Goal: Information Seeking & Learning: Learn about a topic

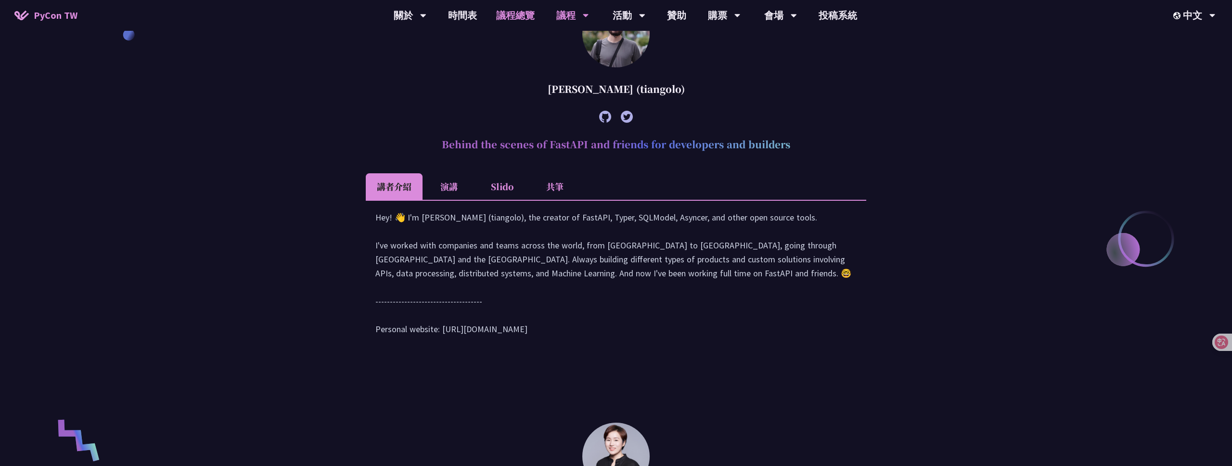
click at [512, 13] on link "議程總覽" at bounding box center [515, 15] width 58 height 31
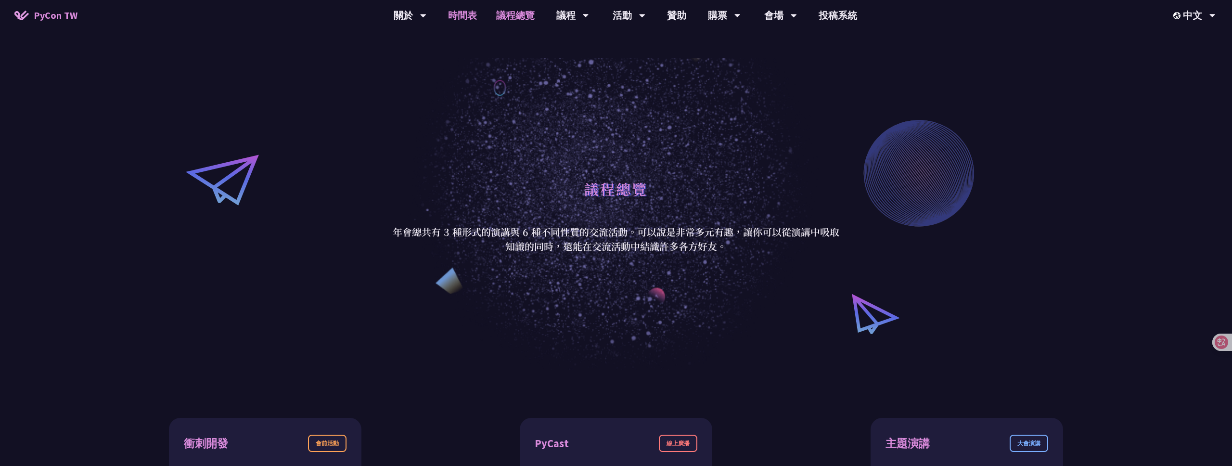
click at [462, 20] on link "時間表" at bounding box center [462, 15] width 48 height 31
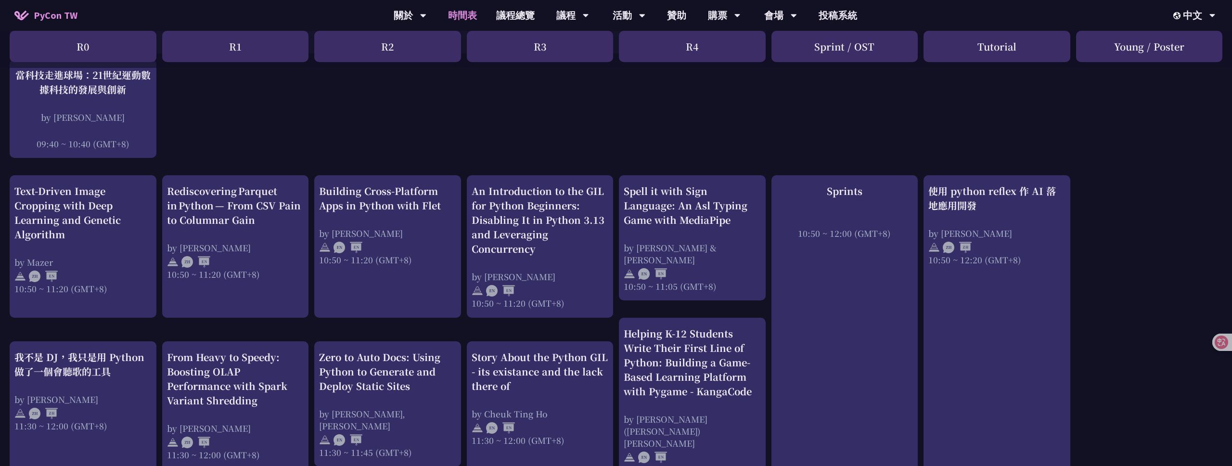
scroll to position [281, 0]
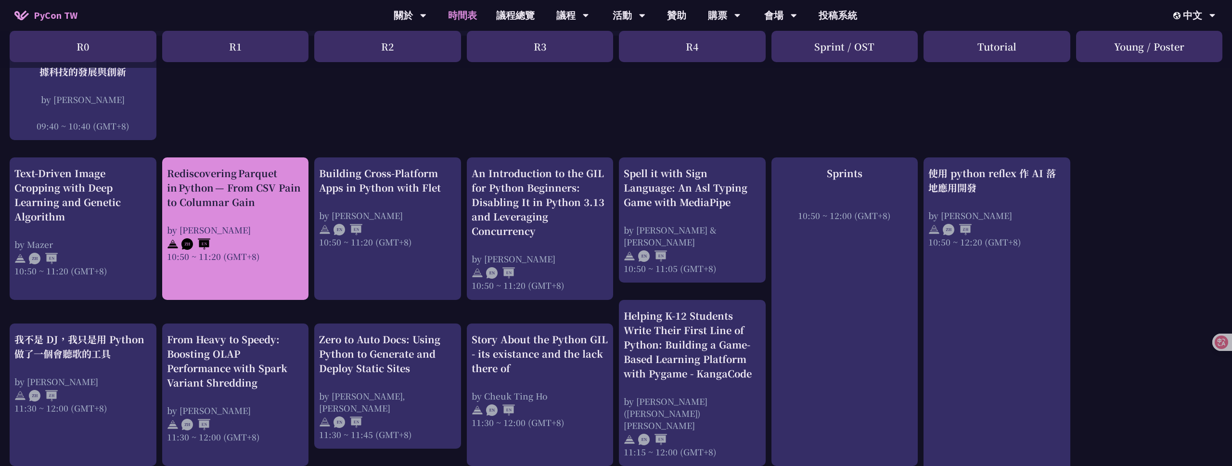
click at [216, 203] on div "Rediscovering Parquet in Python — From CSV Pain to Columnar Gain" at bounding box center [235, 187] width 137 height 43
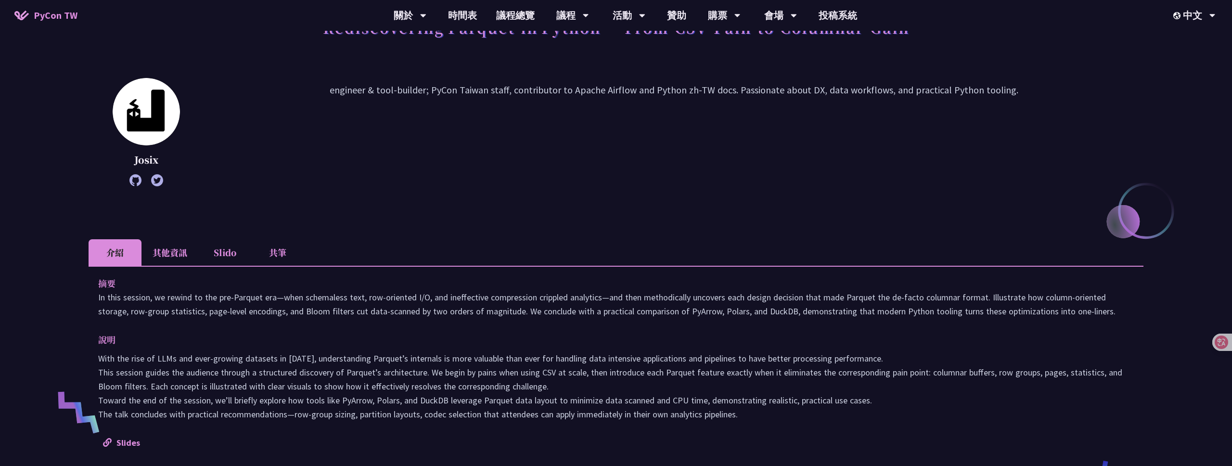
scroll to position [122, 0]
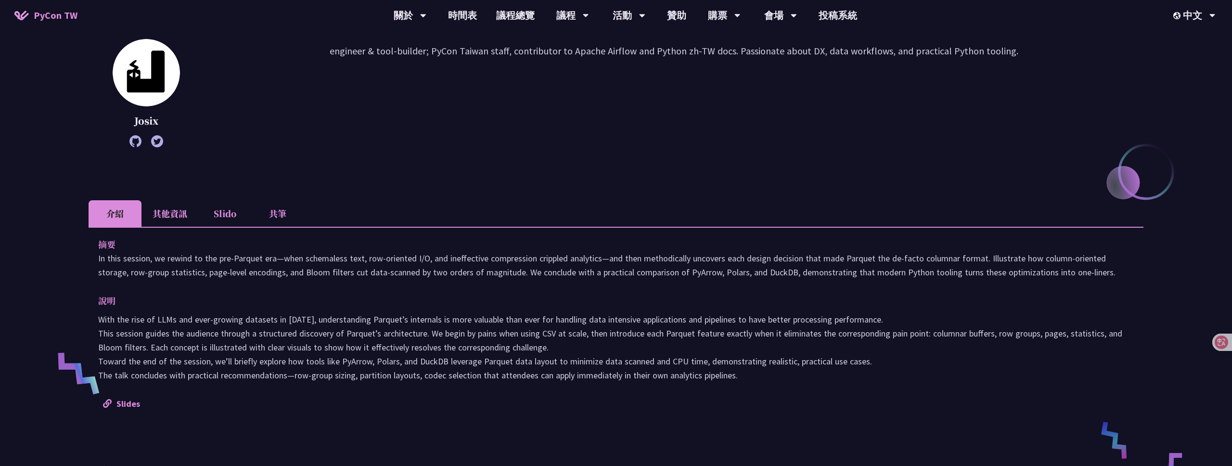
click at [276, 218] on li "共筆" at bounding box center [277, 213] width 53 height 26
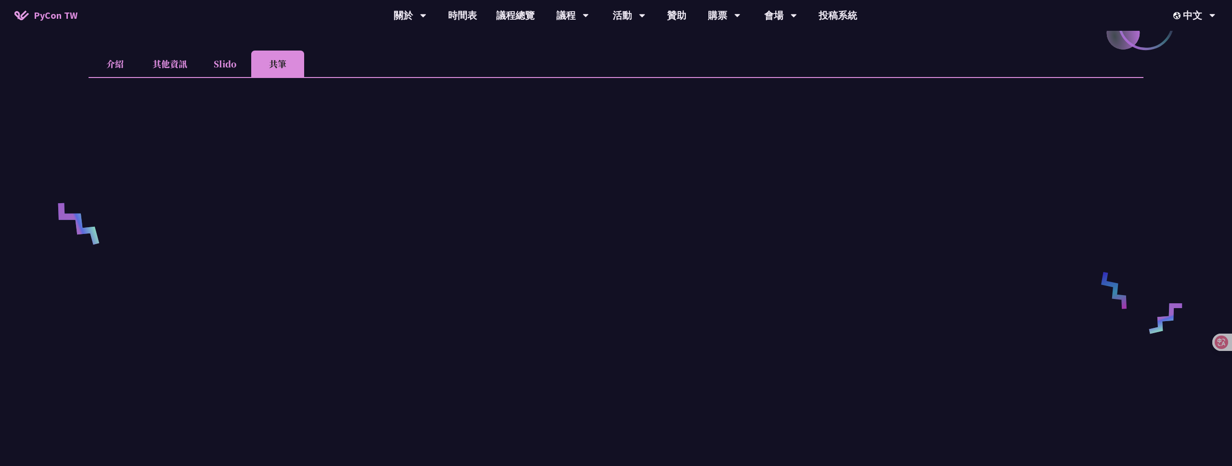
scroll to position [290, 0]
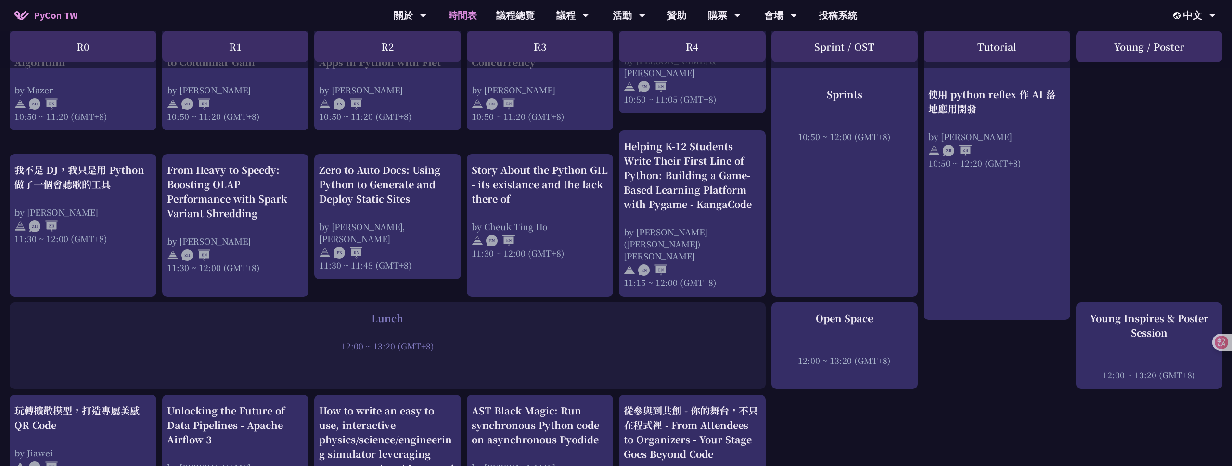
scroll to position [518, 0]
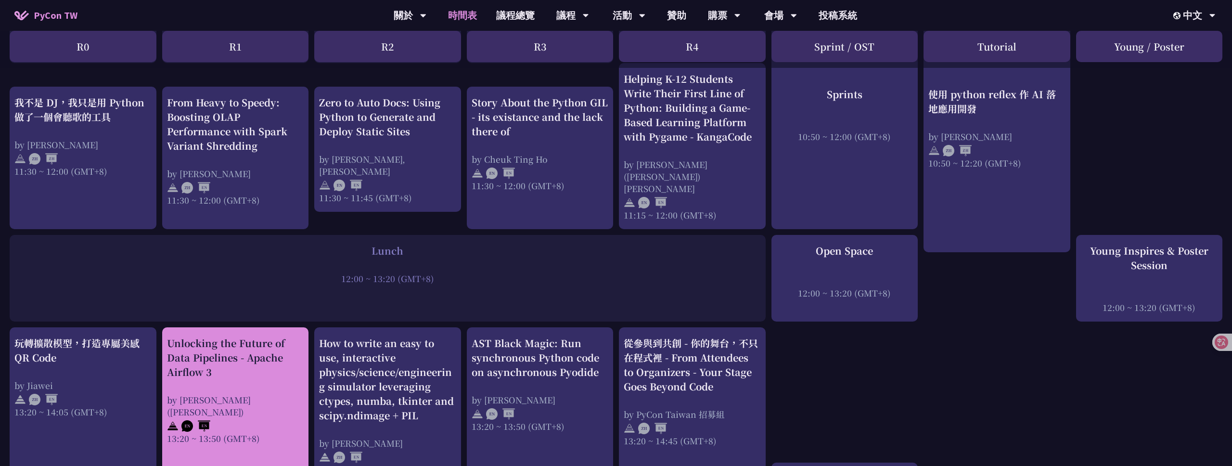
click at [248, 352] on div "Unlocking the Future of Data Pipelines - Apache Airflow 3" at bounding box center [235, 357] width 137 height 43
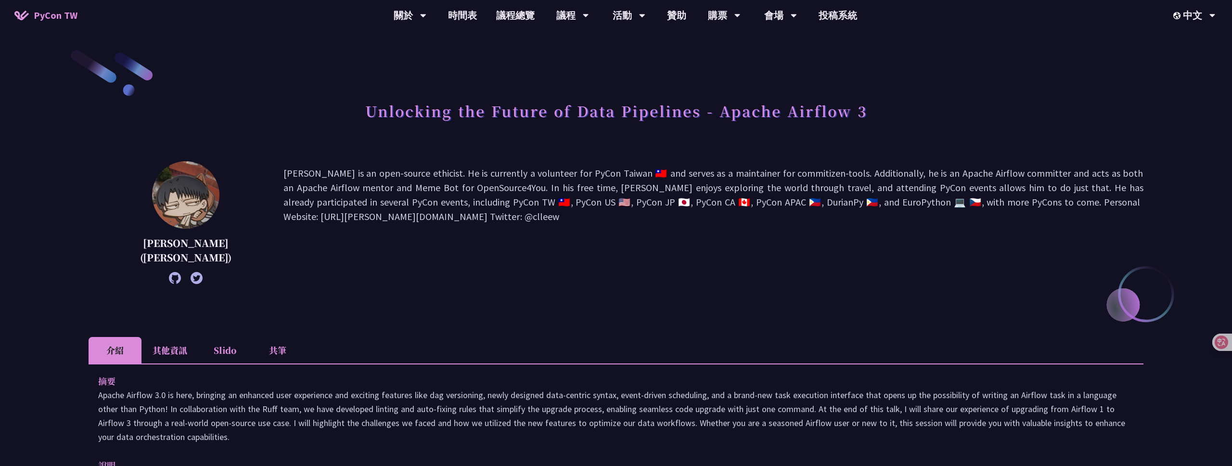
scroll to position [115, 0]
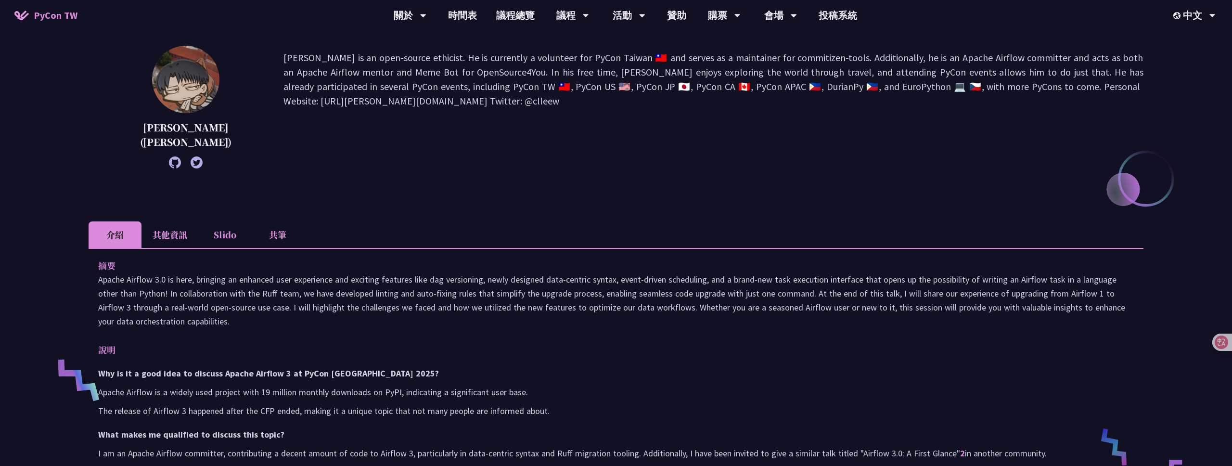
click at [274, 242] on li "共筆" at bounding box center [277, 234] width 53 height 26
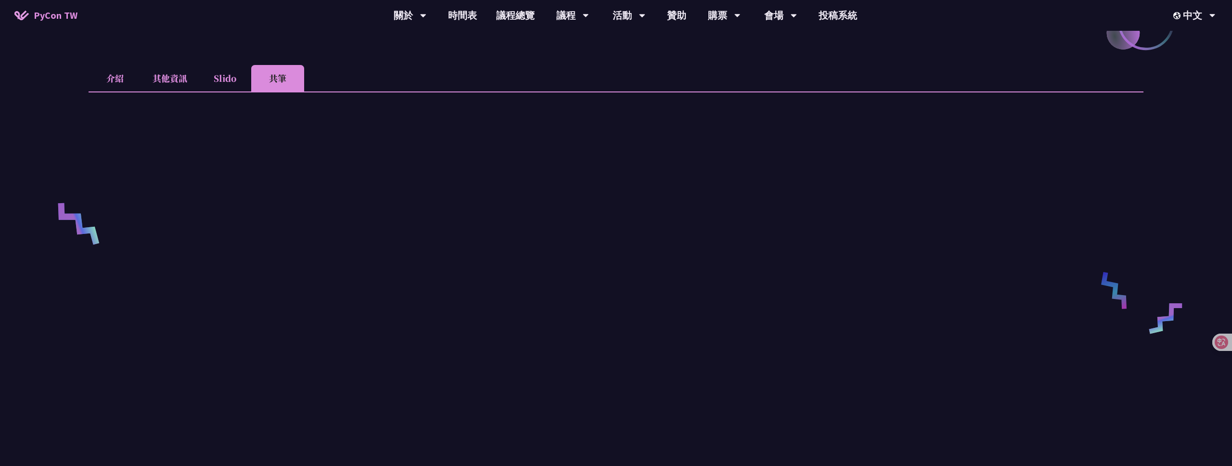
scroll to position [300, 0]
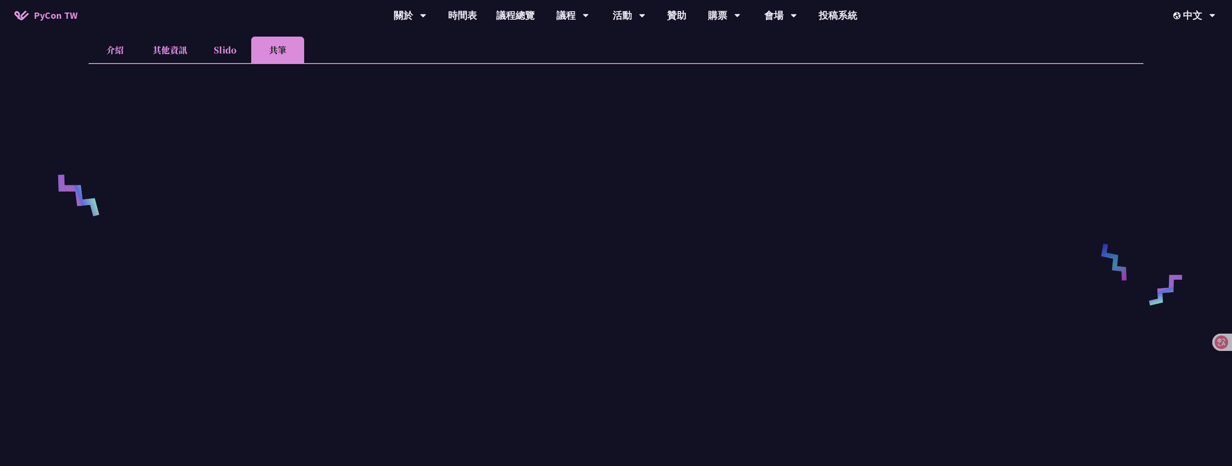
click at [112, 51] on li "介紹" at bounding box center [115, 50] width 53 height 26
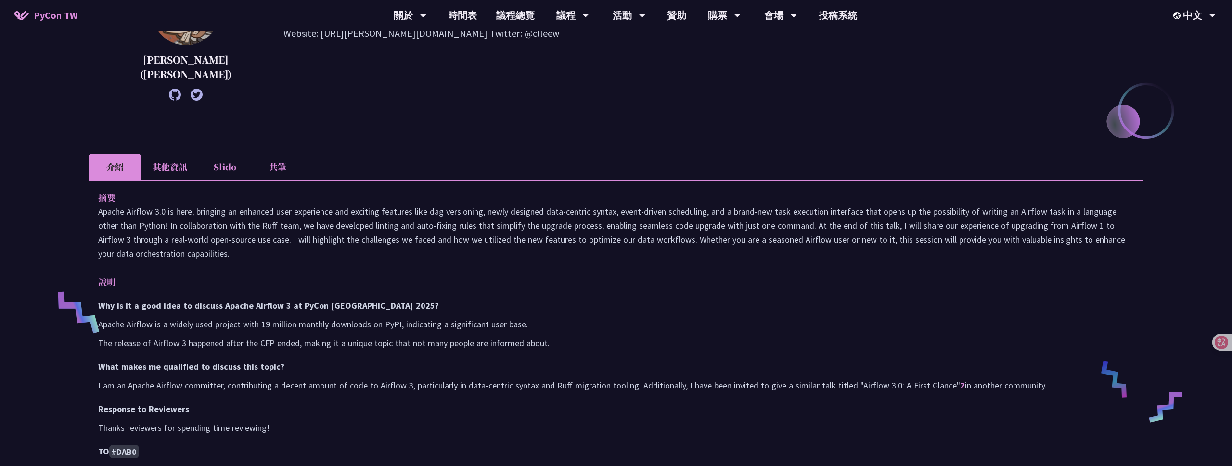
scroll to position [0, 0]
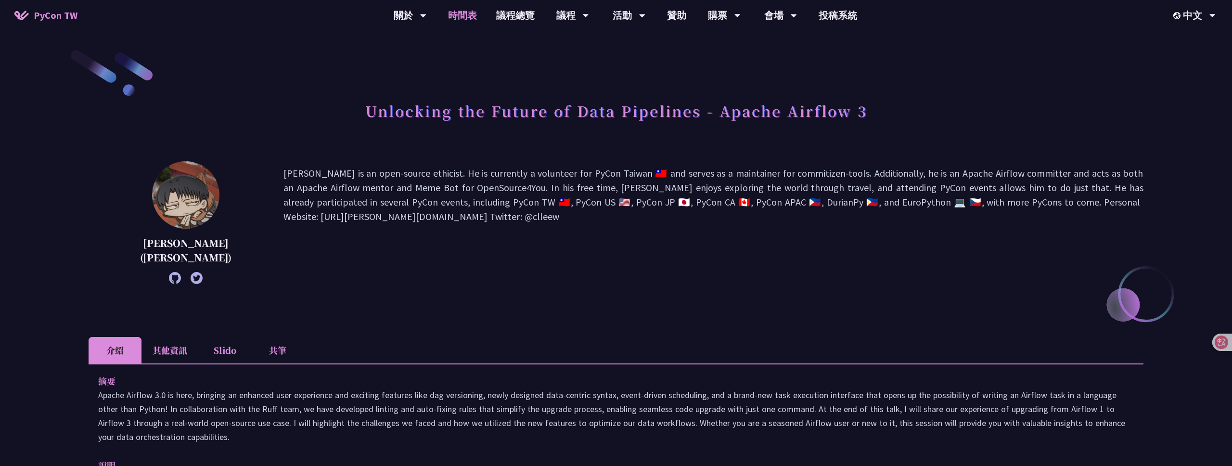
click at [454, 14] on link "時間表" at bounding box center [462, 15] width 48 height 31
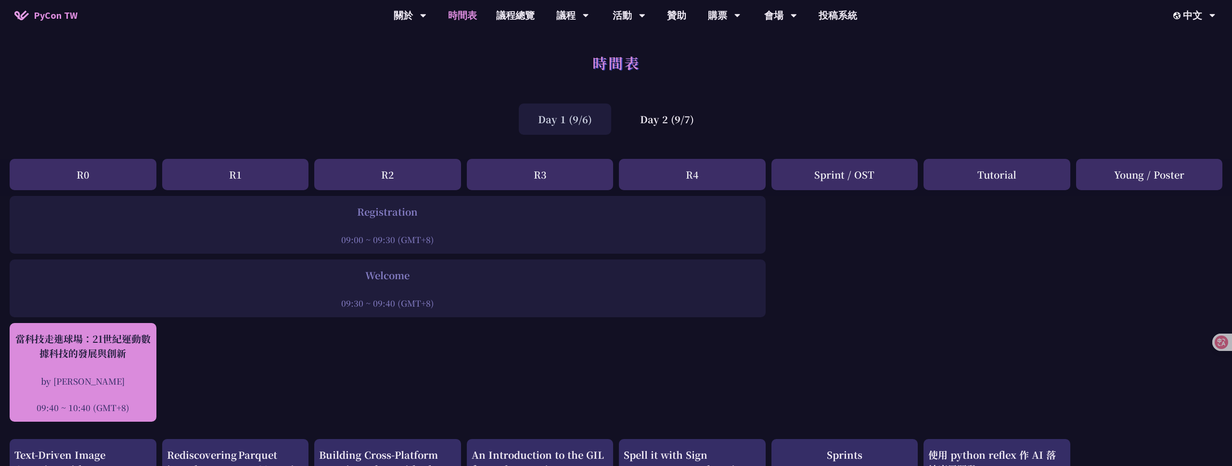
click at [126, 379] on div "by [PERSON_NAME]" at bounding box center [82, 381] width 137 height 12
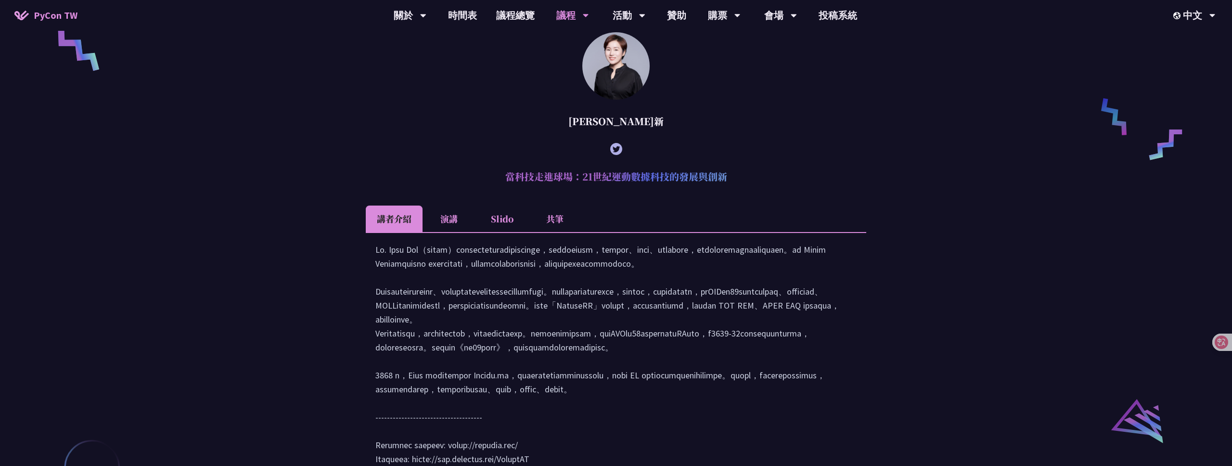
scroll to position [767, 0]
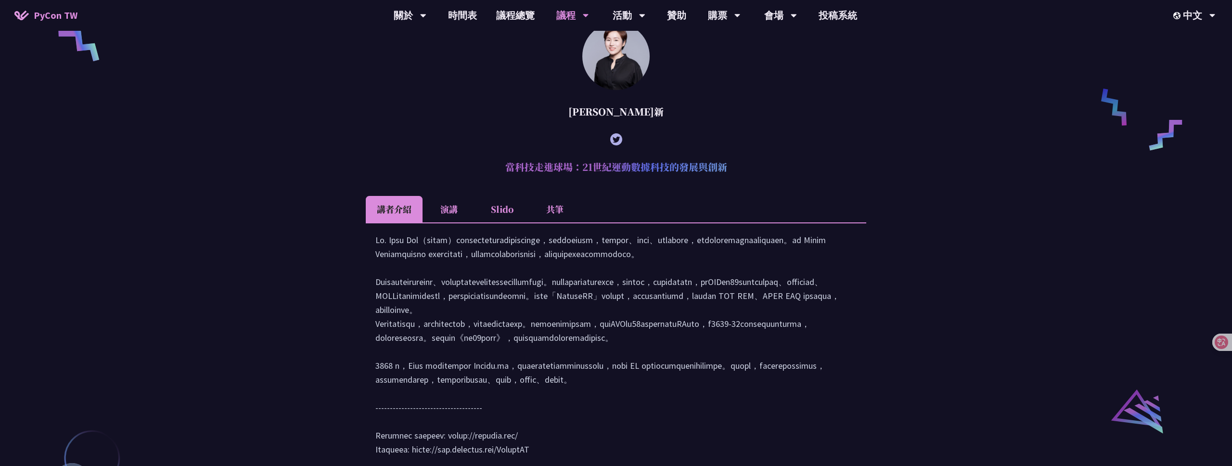
click at [697, 292] on div at bounding box center [615, 349] width 481 height 233
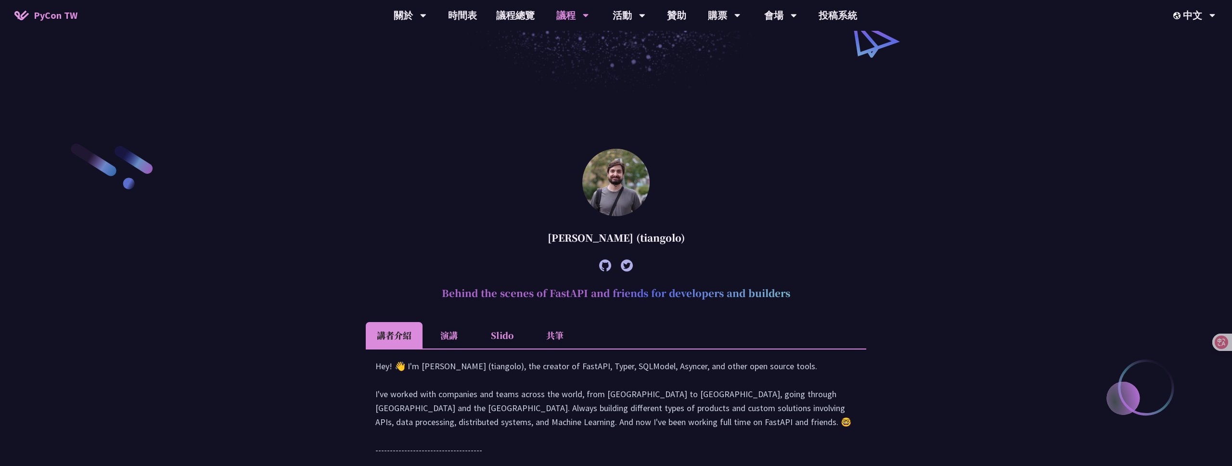
scroll to position [216, 0]
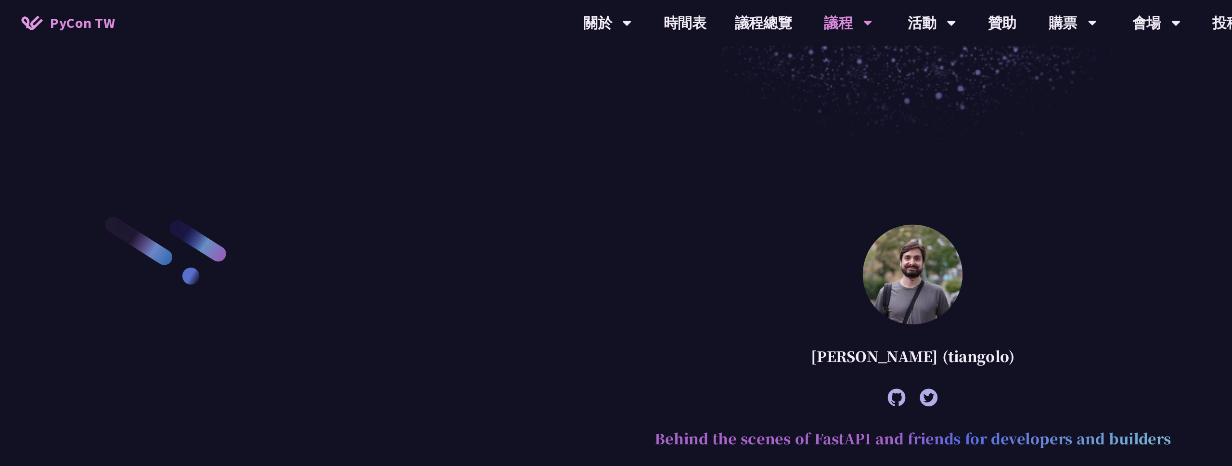
click at [561, 340] on li "共筆" at bounding box center [554, 338] width 53 height 26
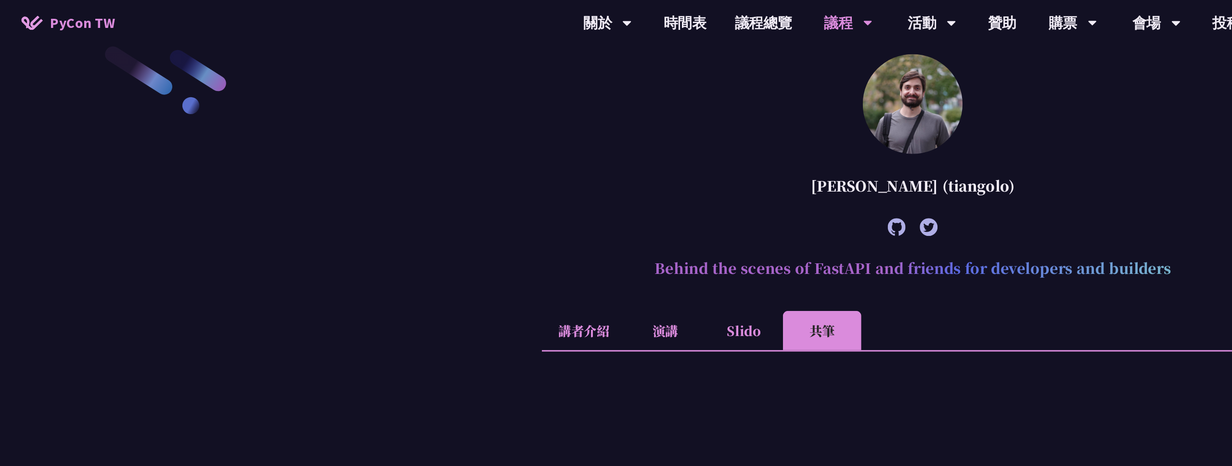
scroll to position [311, 0]
